Goal: Task Accomplishment & Management: Complete application form

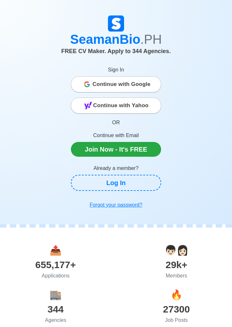
click at [135, 85] on span "Continue with Google" at bounding box center [121, 84] width 58 height 13
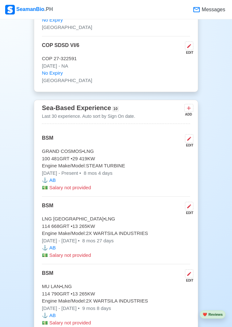
scroll to position [1553, 0]
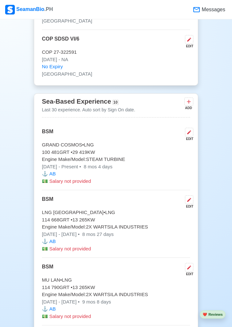
click at [193, 128] on button at bounding box center [189, 132] width 8 height 9
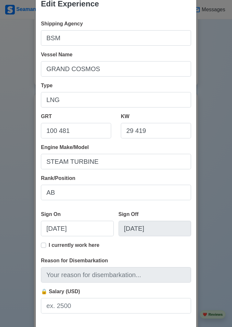
scroll to position [17, 0]
click at [49, 243] on label "I currently work here" at bounding box center [74, 247] width 51 height 13
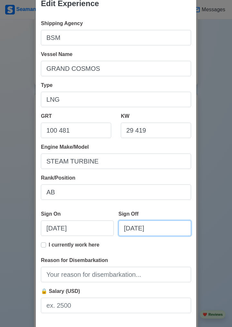
click at [161, 226] on input "[DATE]" at bounding box center [155, 228] width 73 height 15
select select "****"
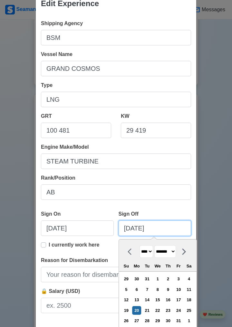
scroll to position [43, 0]
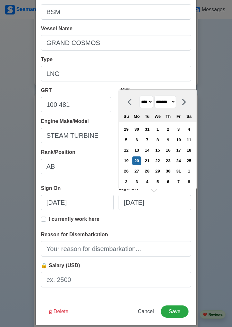
click at [176, 102] on select "******* ******** ***** ***** *** **** **** ****** ********* ******* ******** **…" at bounding box center [165, 102] width 22 height 13
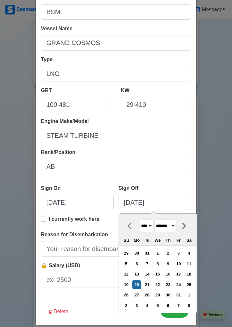
select select "*********"
click at [157, 220] on select "******* ******** ***** ***** *** **** **** ****** ********* ******* ******** **…" at bounding box center [165, 226] width 22 height 13
click at [182, 272] on div "19" at bounding box center [178, 274] width 9 height 9
type input "[DATE]"
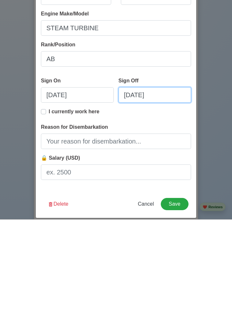
scroll to position [1553, 0]
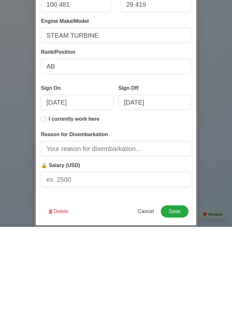
click at [214, 234] on div "Edit Experience Shipping Agency BSM Vessel Name GRAND COSMOS Type LNG GRT 100 4…" at bounding box center [116, 163] width 232 height 327
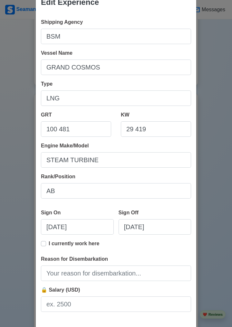
scroll to position [19, 0]
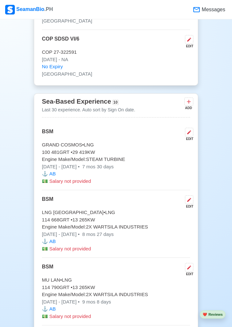
click at [191, 130] on icon at bounding box center [188, 132] width 5 height 5
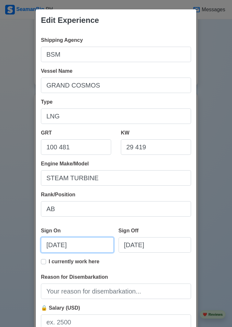
click at [63, 242] on input "[DATE]" at bounding box center [77, 244] width 73 height 15
select select "****"
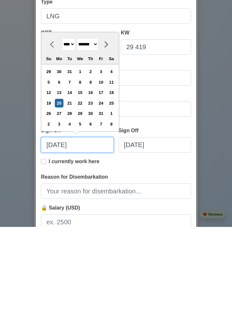
scroll to position [16, 0]
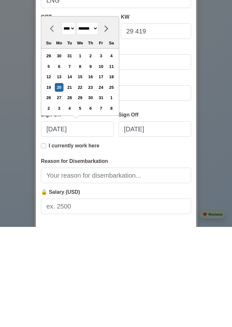
click at [74, 185] on div "21" at bounding box center [69, 187] width 9 height 9
type input "[DATE]"
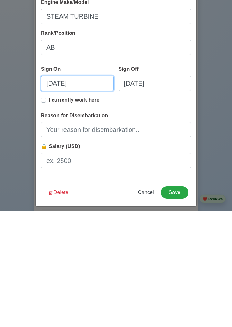
scroll to position [50, 0]
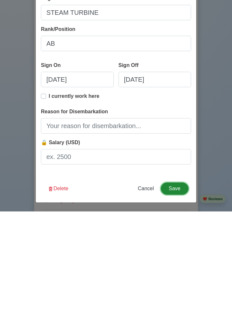
click at [177, 305] on button "Save" at bounding box center [175, 304] width 28 height 12
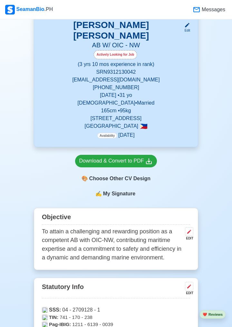
scroll to position [0, 0]
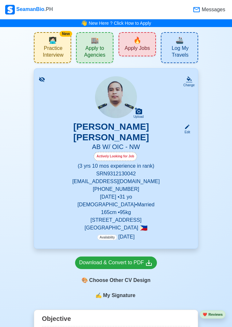
click at [135, 45] on span "Apply Jobs" at bounding box center [137, 49] width 25 height 8
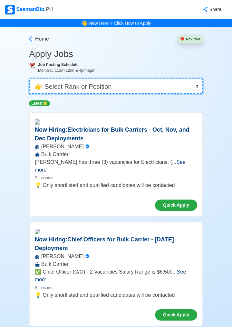
click at [193, 82] on select "👉 Select Rank or Position Master Chief Officer 2nd Officer 3rd Officer Junior O…" at bounding box center [116, 86] width 174 height 15
click at [29, 79] on select "👉 Select Rank or Position Master Chief Officer 2nd Officer 3rd Officer Junior O…" at bounding box center [116, 86] width 174 height 15
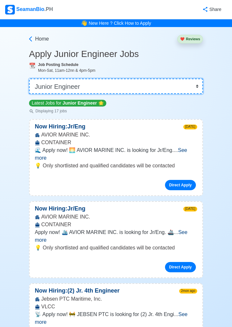
click at [191, 91] on select "👉 Select Rank or Position Master Chief Officer 2nd Officer 3rd Officer Junior O…" at bounding box center [116, 86] width 174 height 15
click at [29, 79] on select "👉 Select Rank or Position Master Chief Officer 2nd Officer 3rd Officer Junior O…" at bounding box center [116, 86] width 174 height 15
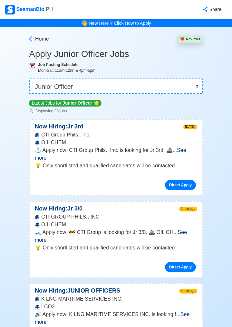
click at [184, 148] on span "See more" at bounding box center [110, 154] width 151 height 13
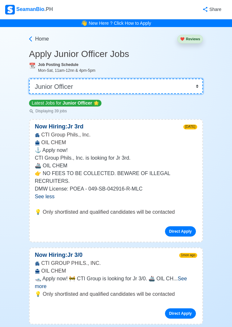
click at [163, 87] on select "👉 Select Rank or Position Master Chief Officer 2nd Officer 3rd Officer Junior O…" at bounding box center [116, 86] width 174 height 15
select select "[PERSON_NAME]"
click at [29, 79] on select "👉 Select Rank or Position Master Chief Officer 2nd Officer 3rd Officer Junior O…" at bounding box center [116, 86] width 174 height 15
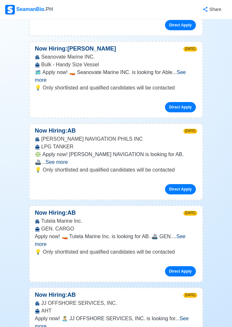
scroll to position [653, 0]
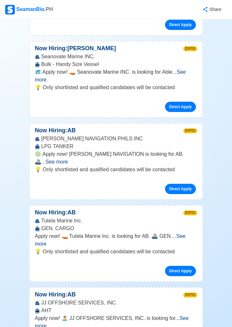
click at [68, 159] on span "See more" at bounding box center [56, 161] width 22 height 5
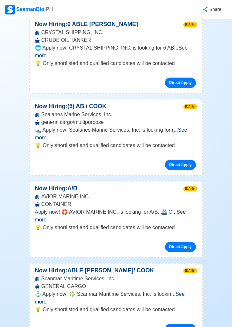
scroll to position [1808, 0]
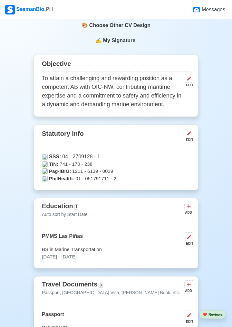
scroll to position [258, 0]
